Goal: Transaction & Acquisition: Purchase product/service

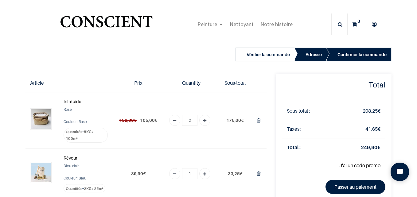
click at [67, 101] on strong "Intrépide" at bounding box center [73, 101] width 18 height 5
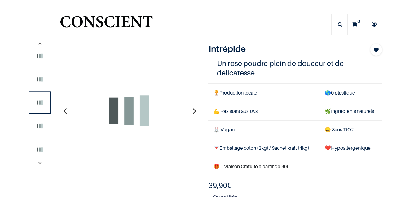
select select "12"
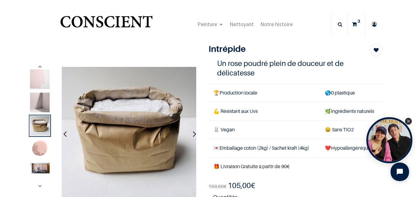
click at [193, 136] on icon "button" at bounding box center [194, 134] width 3 height 17
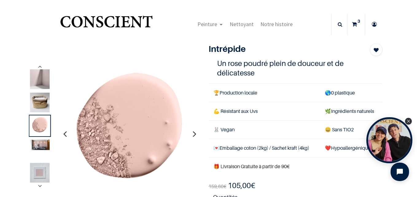
click at [193, 136] on icon "button" at bounding box center [194, 134] width 3 height 17
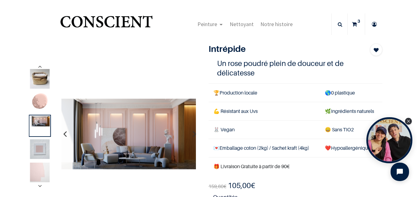
click at [64, 134] on icon "button" at bounding box center [64, 134] width 3 height 17
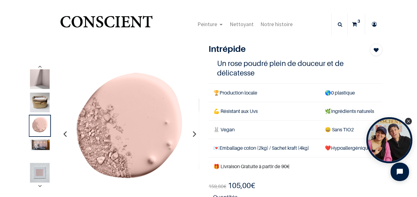
click at [67, 135] on button "button" at bounding box center [65, 134] width 10 height 23
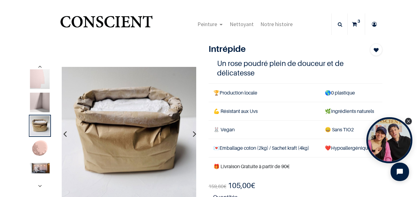
click at [193, 135] on icon "button" at bounding box center [194, 134] width 3 height 17
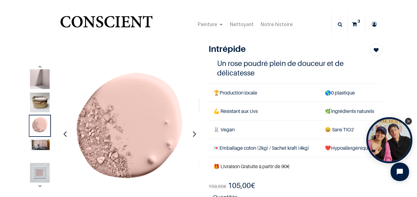
click at [193, 135] on icon "button" at bounding box center [194, 134] width 3 height 17
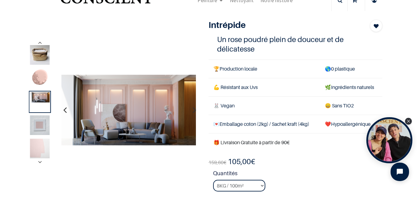
scroll to position [61, 0]
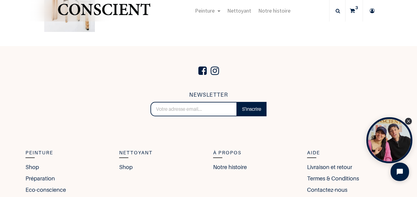
scroll to position [1295, 0]
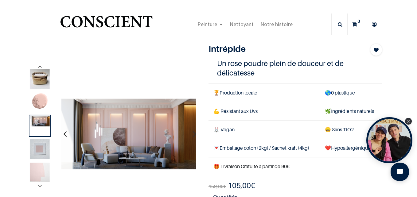
scroll to position [15, 0]
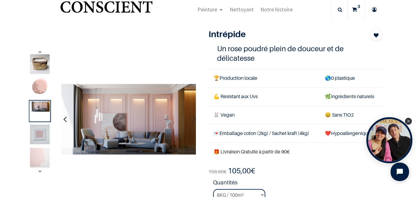
click at [67, 120] on button "button" at bounding box center [65, 119] width 10 height 23
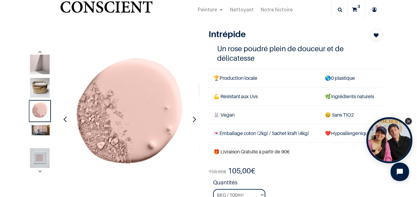
click at [63, 119] on icon "button" at bounding box center [64, 119] width 3 height 17
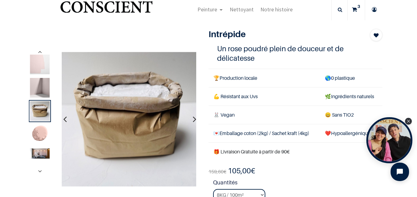
click at [63, 119] on icon "button" at bounding box center [64, 119] width 3 height 17
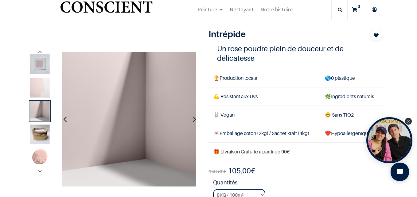
click at [63, 119] on icon "button" at bounding box center [64, 119] width 3 height 17
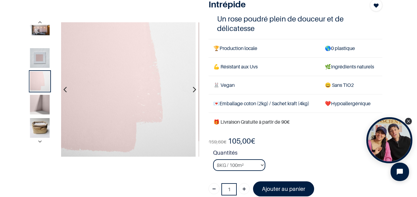
scroll to position [45, 0]
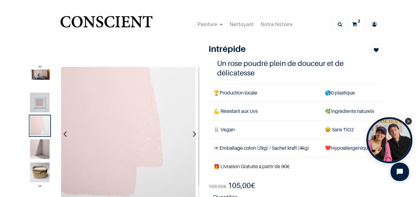
click at [352, 24] on icon at bounding box center [354, 24] width 5 height 21
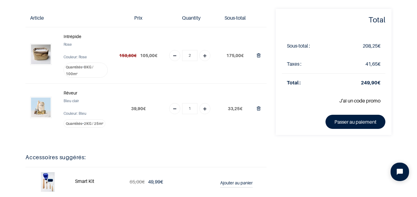
scroll to position [61, 0]
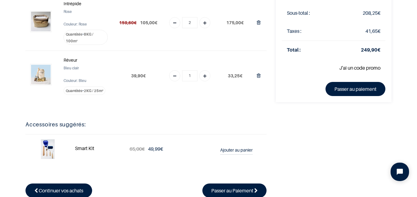
click at [71, 62] on strong "Rêveur" at bounding box center [71, 59] width 14 height 5
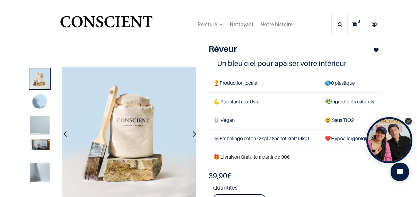
click at [193, 133] on icon "button" at bounding box center [194, 134] width 3 height 17
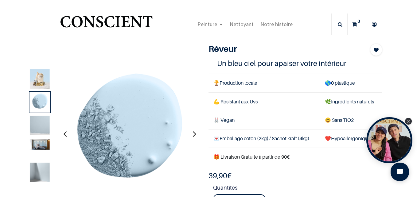
click at [193, 133] on icon "button" at bounding box center [194, 134] width 3 height 17
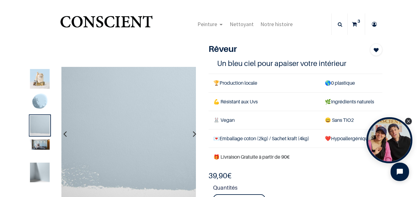
click at [193, 133] on icon "button" at bounding box center [194, 134] width 3 height 17
